Goal: Transaction & Acquisition: Purchase product/service

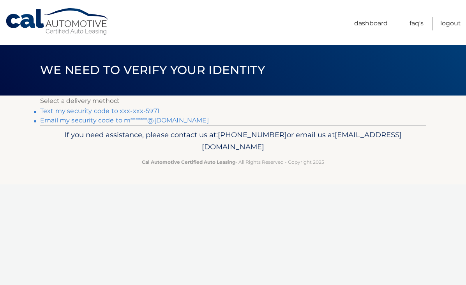
click at [90, 112] on link "Text my security code to xxx-xxx-5971" at bounding box center [99, 110] width 119 height 7
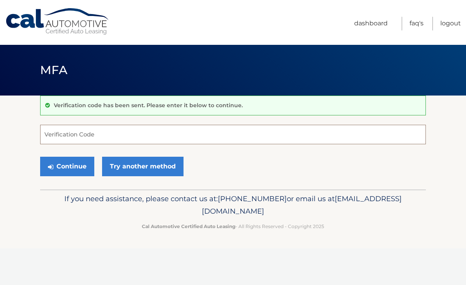
click at [47, 134] on input "Verification Code" at bounding box center [232, 134] width 385 height 19
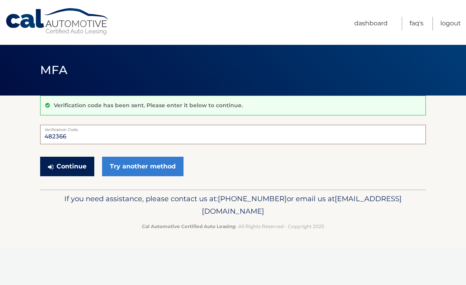
type input "482366"
click at [69, 164] on button "Continue" at bounding box center [67, 166] width 54 height 19
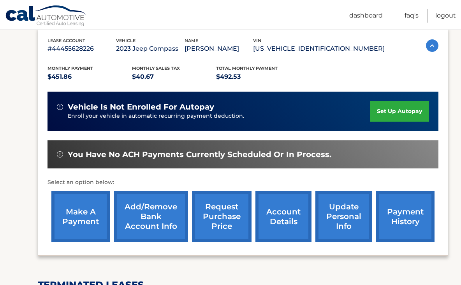
scroll to position [156, 0]
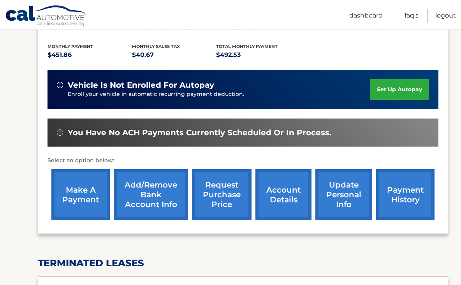
click at [283, 194] on link "account details" at bounding box center [283, 194] width 56 height 51
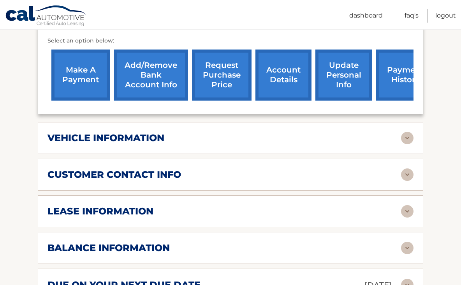
scroll to position [311, 0]
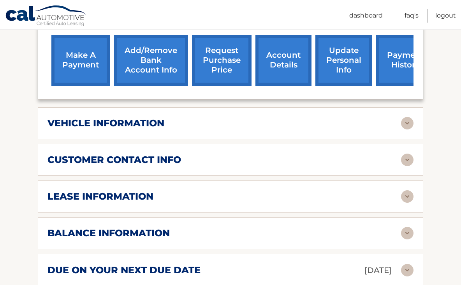
click at [408, 117] on img at bounding box center [407, 123] width 12 height 12
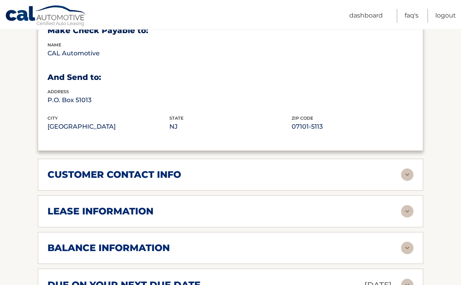
scroll to position [498, 0]
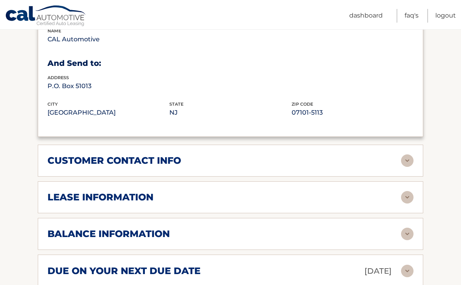
click at [407, 154] on img at bounding box center [407, 160] width 12 height 12
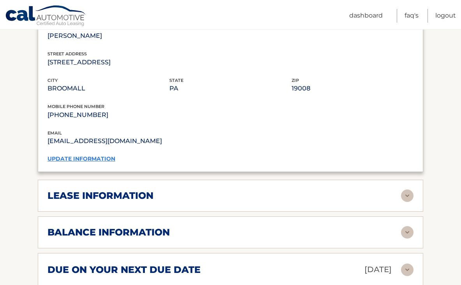
scroll to position [654, 0]
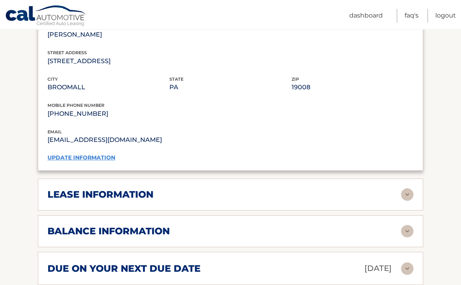
click at [407, 188] on img at bounding box center [407, 194] width 12 height 12
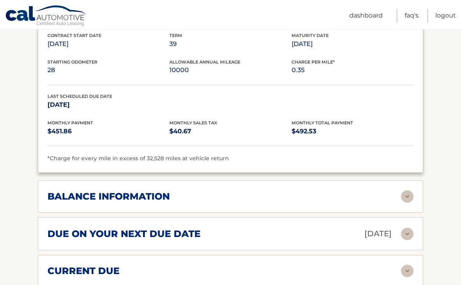
scroll to position [872, 0]
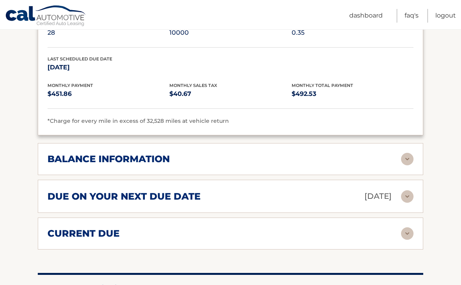
click at [404, 153] on img at bounding box center [407, 159] width 12 height 12
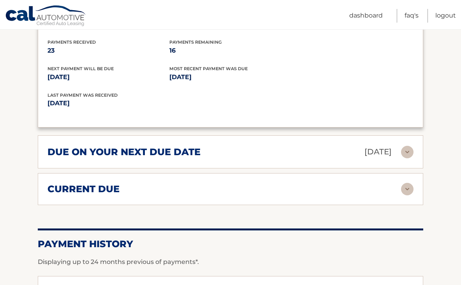
scroll to position [1028, 0]
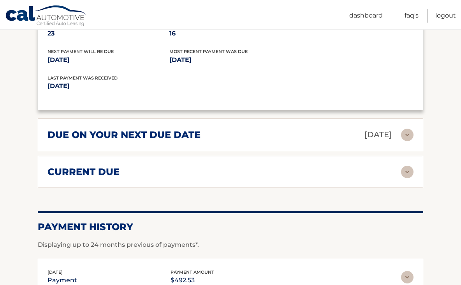
click at [408, 128] on img at bounding box center [407, 134] width 12 height 12
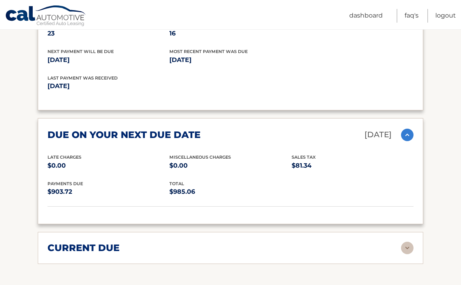
click at [406, 241] on img at bounding box center [407, 247] width 12 height 12
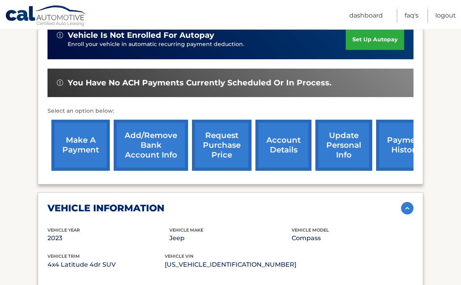
scroll to position [125, 0]
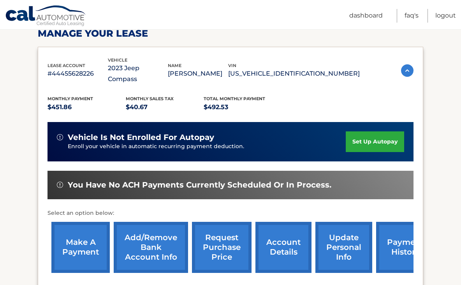
click at [75, 230] on link "make a payment" at bounding box center [80, 247] width 58 height 51
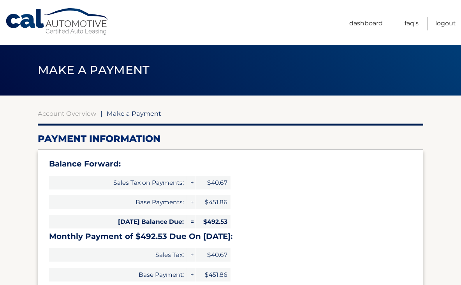
select select "NjI5NDg0ZWYtNWUyMC00OTRiLWJlMmYtNTM5ZGZjYzQwZTU0"
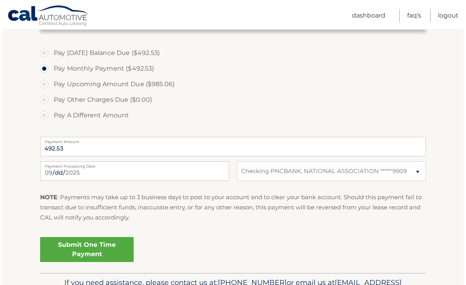
scroll to position [280, 0]
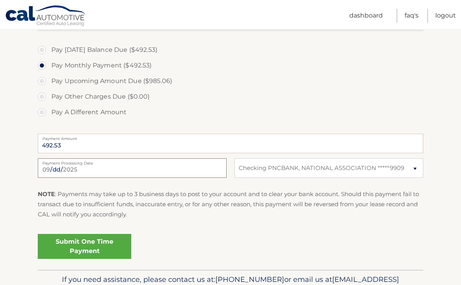
click at [68, 167] on input "[DATE]" at bounding box center [132, 167] width 189 height 19
type input "[DATE]"
click at [92, 244] on link "Submit One Time Payment" at bounding box center [84, 246] width 93 height 25
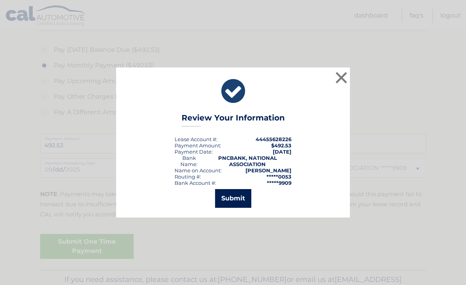
click at [231, 196] on button "Submit" at bounding box center [233, 198] width 36 height 19
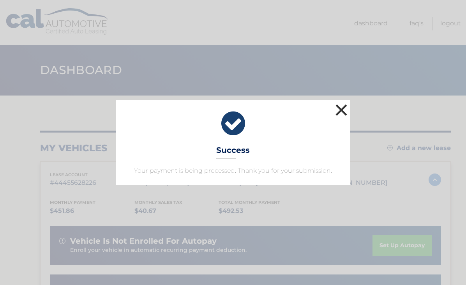
click at [341, 109] on button "×" at bounding box center [341, 110] width 16 height 16
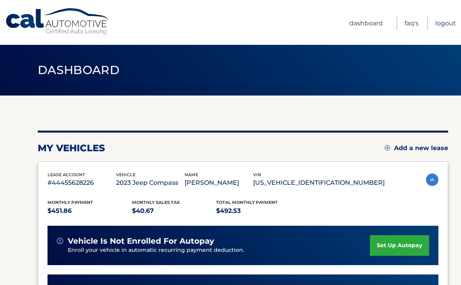
click at [445, 23] on link "Logout" at bounding box center [445, 24] width 21 height 14
